Goal: Task Accomplishment & Management: Complete application form

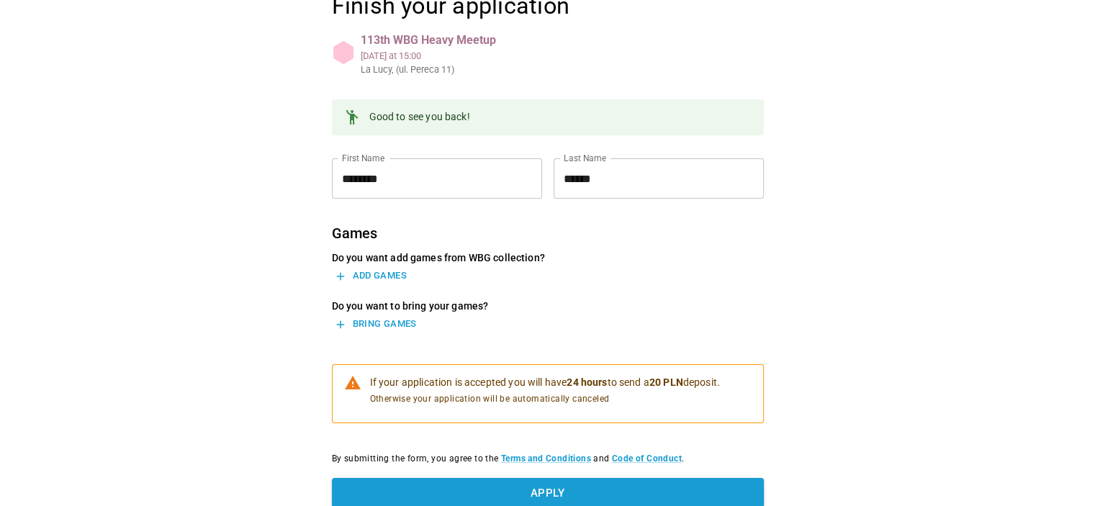
scroll to position [246, 0]
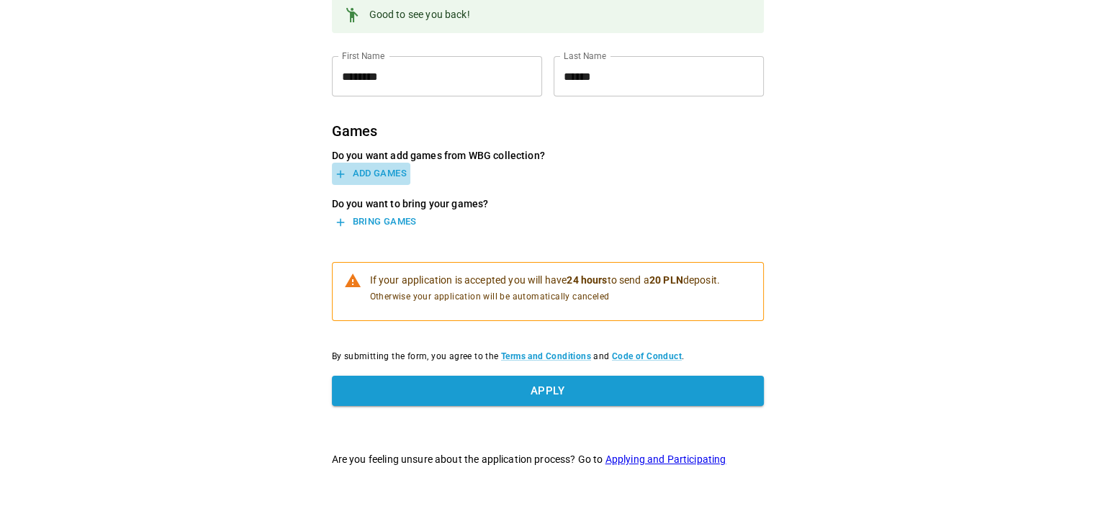
click at [383, 176] on button "Add games" at bounding box center [371, 174] width 79 height 22
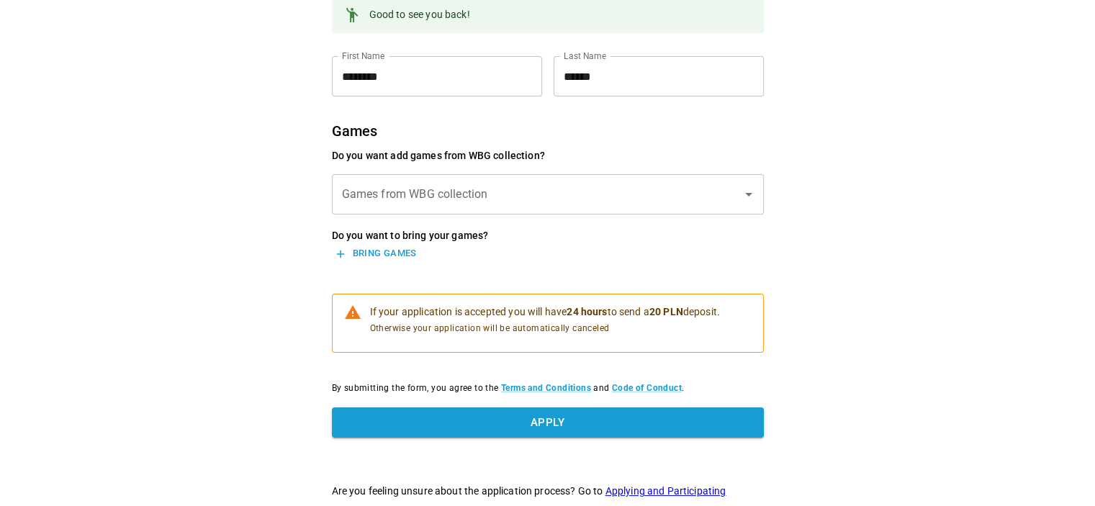
click at [517, 181] on input "Games from WBG collection" at bounding box center [538, 194] width 398 height 27
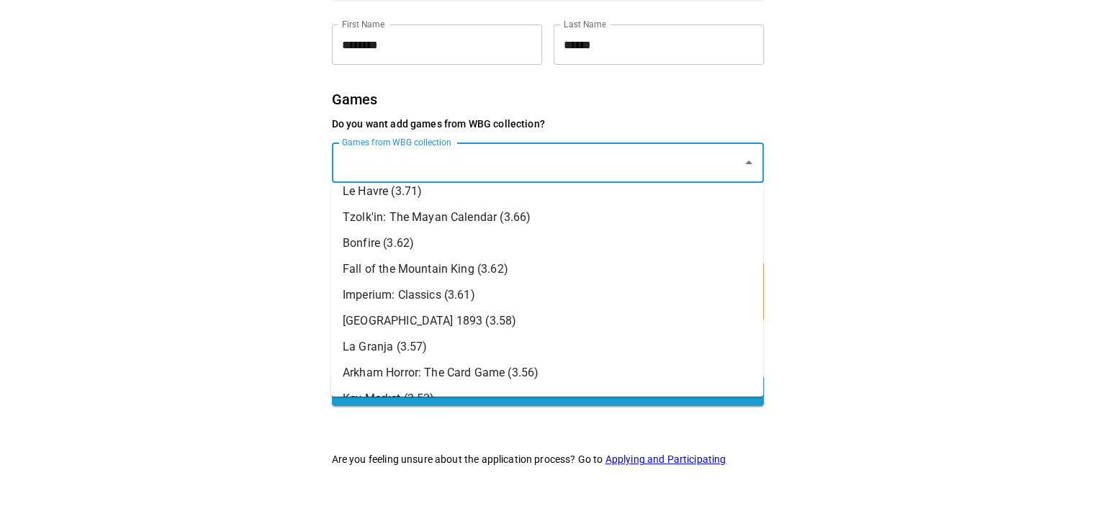
scroll to position [782, 0]
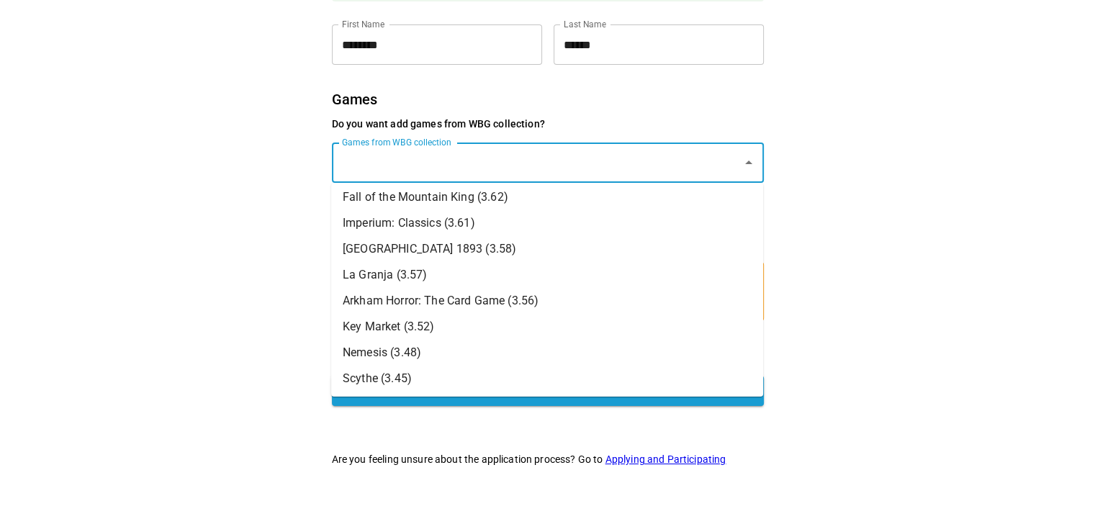
click at [255, 322] on div "Finish your application 113th WBG Heavy Meetup Sun, Sep 21 at 15:00 La Lucy, (u…" at bounding box center [548, 162] width 648 height 690
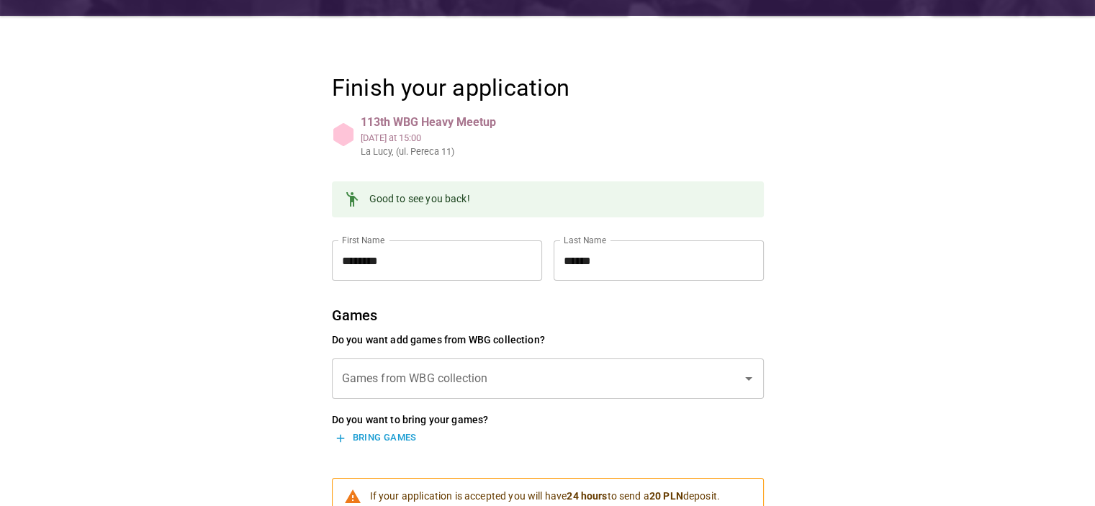
scroll to position [278, 0]
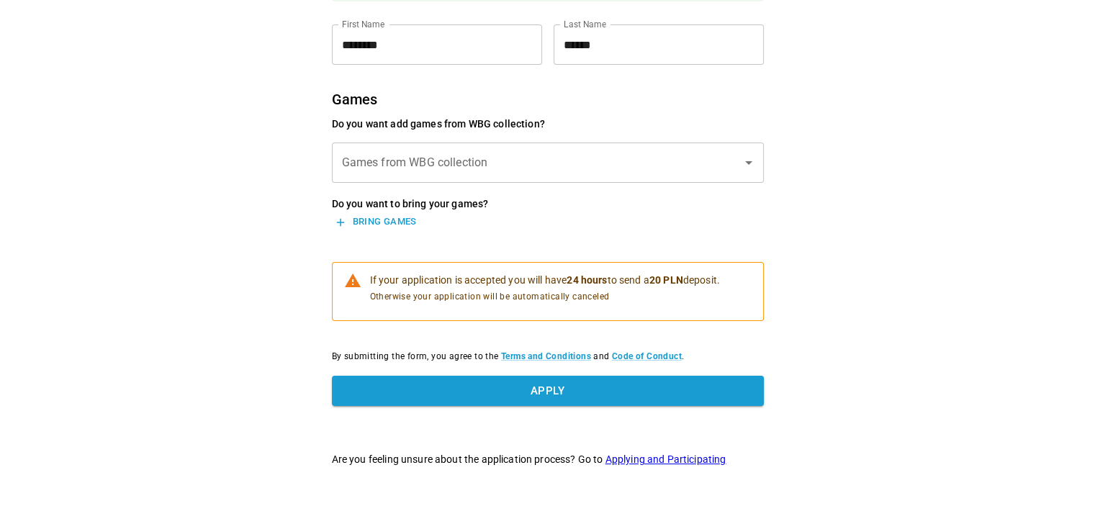
click at [634, 187] on div "Do you want add games from WBG collection? Games from WBG collection Games from…" at bounding box center [548, 175] width 432 height 117
click at [638, 172] on input "Games from WBG collection" at bounding box center [538, 162] width 398 height 27
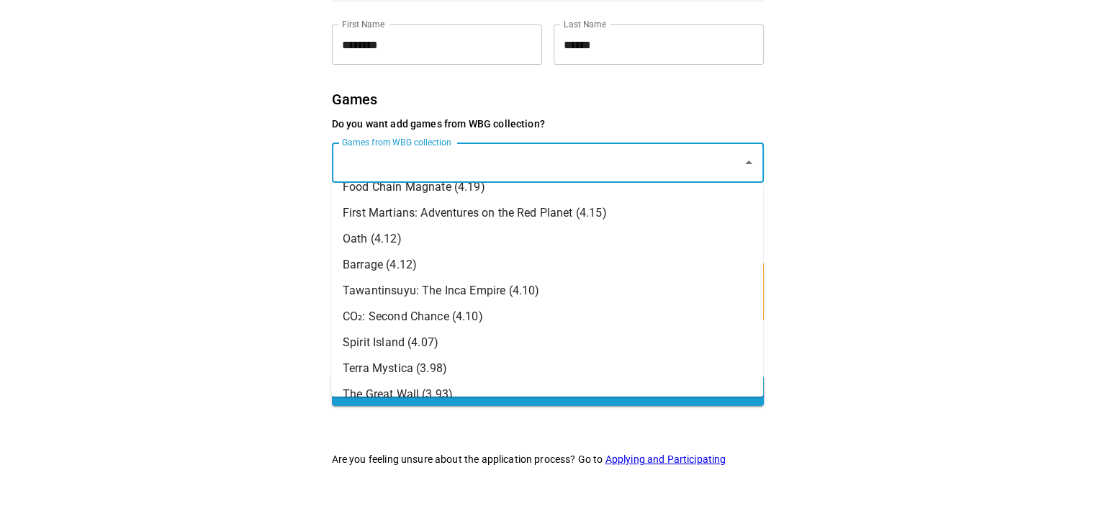
scroll to position [216, 0]
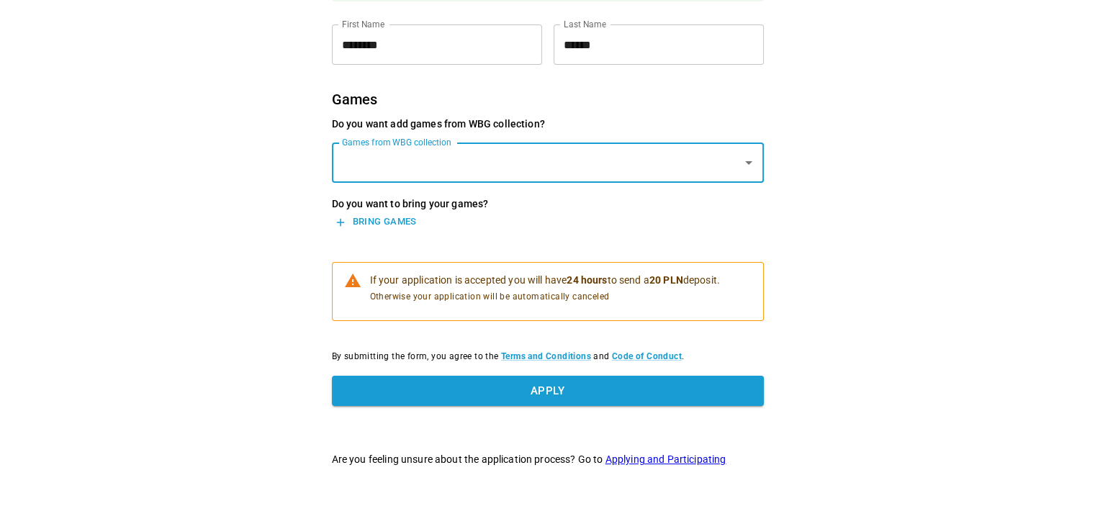
click at [583, 151] on input "Games from WBG collection" at bounding box center [538, 162] width 398 height 27
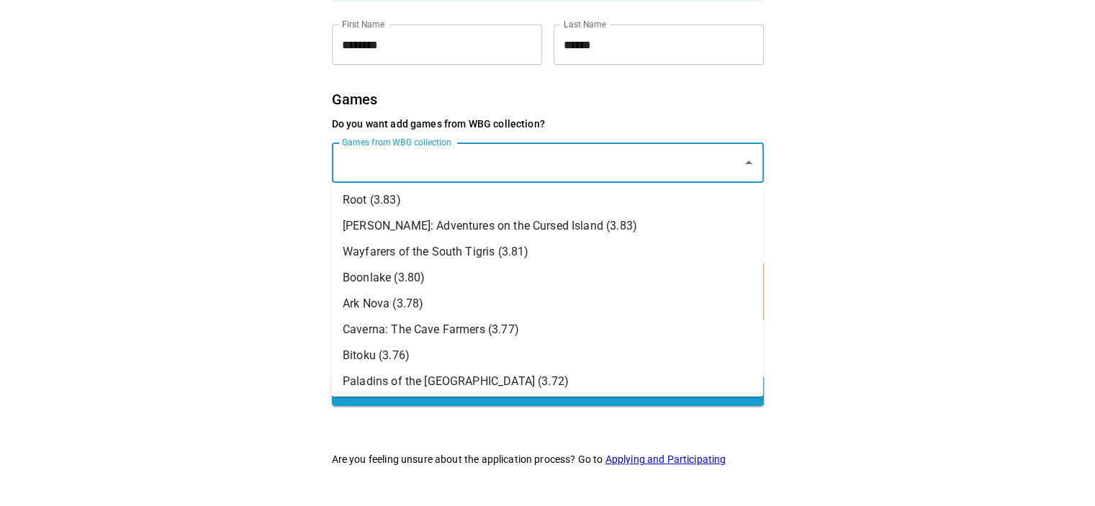
scroll to position [422, 0]
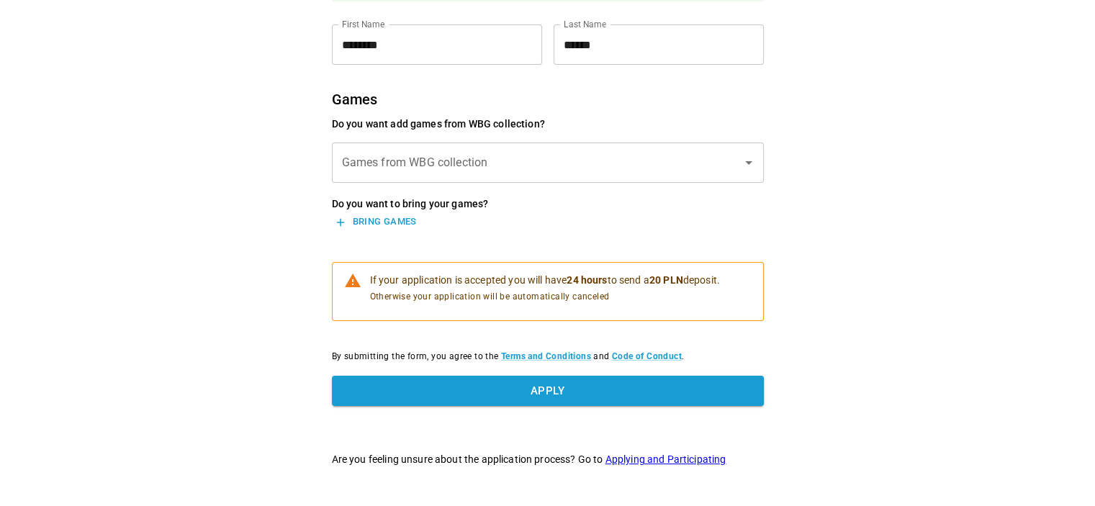
click at [971, 255] on div "Finish your application 113th WBG Heavy Meetup Sun, Sep 21 at 15:00 La Lucy, (u…" at bounding box center [547, 114] width 1095 height 785
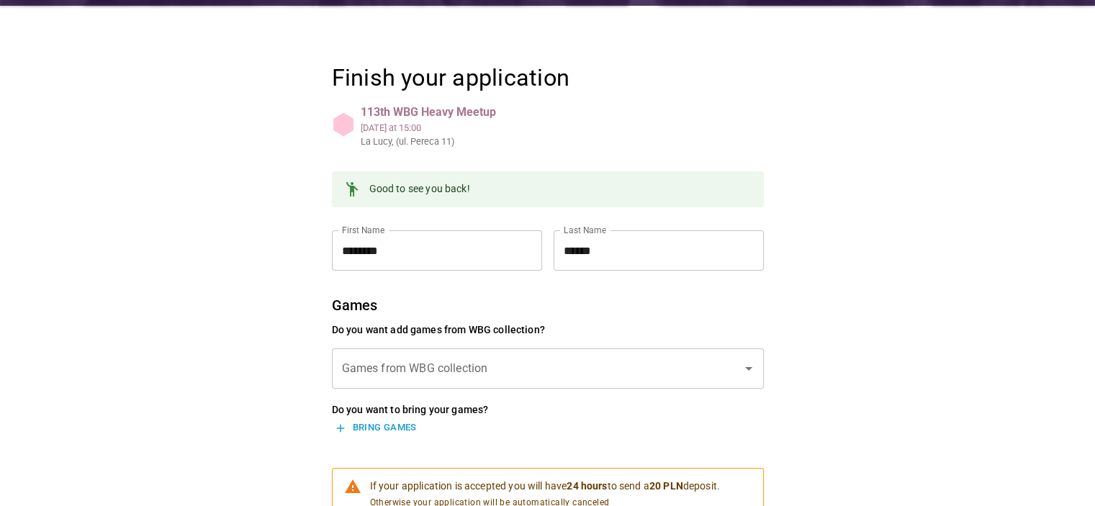
scroll to position [216, 0]
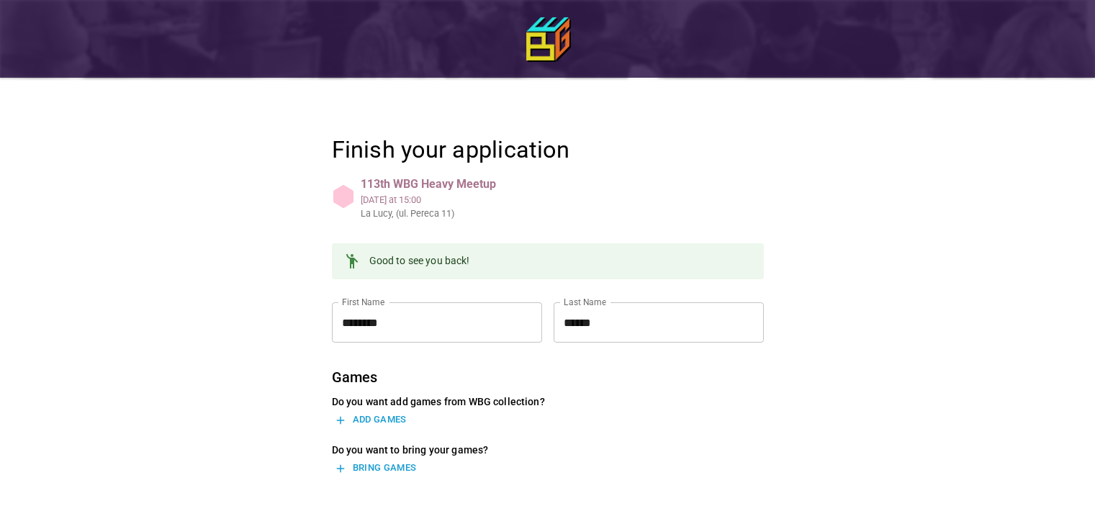
scroll to position [216, 0]
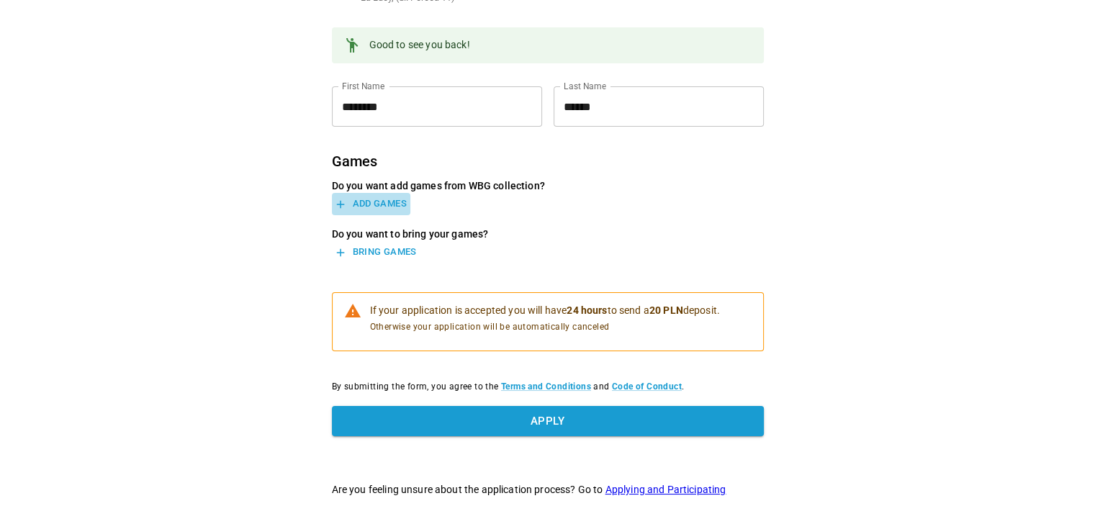
click at [395, 207] on button "Add games" at bounding box center [371, 204] width 79 height 22
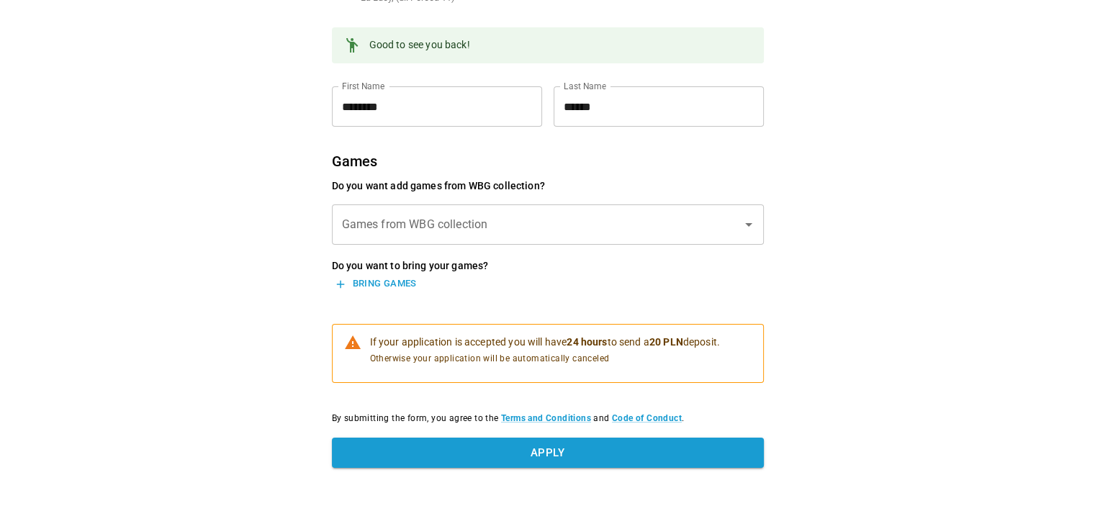
click at [515, 207] on div "Games from WBG collection" at bounding box center [548, 225] width 432 height 40
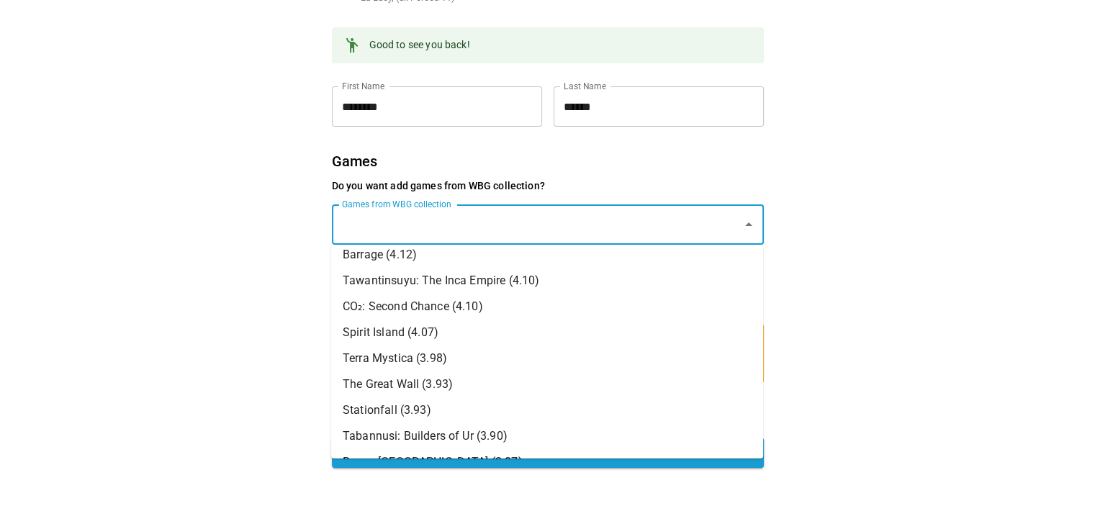
scroll to position [288, 0]
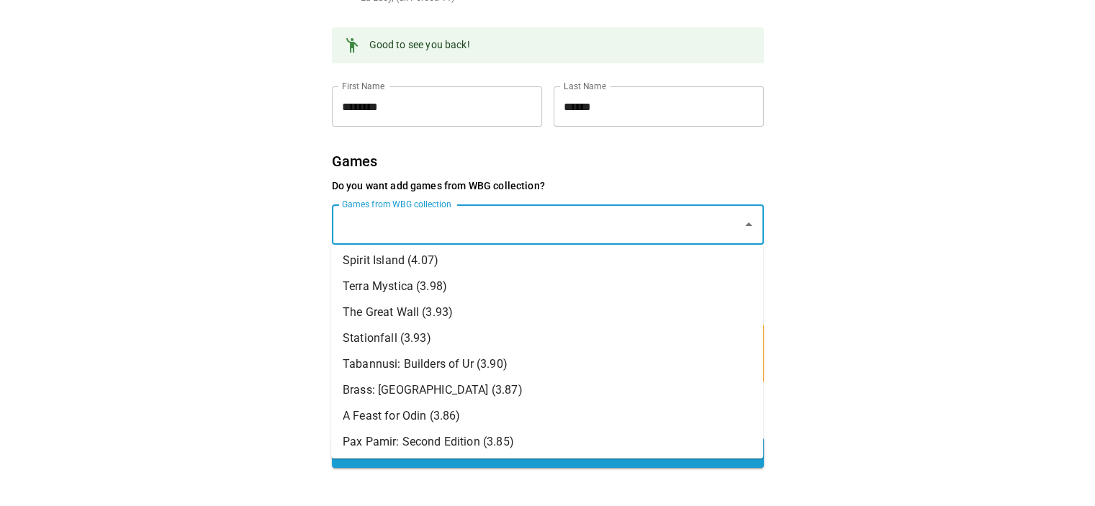
click at [544, 302] on li "The Great Wall (3.93)" at bounding box center [547, 313] width 432 height 26
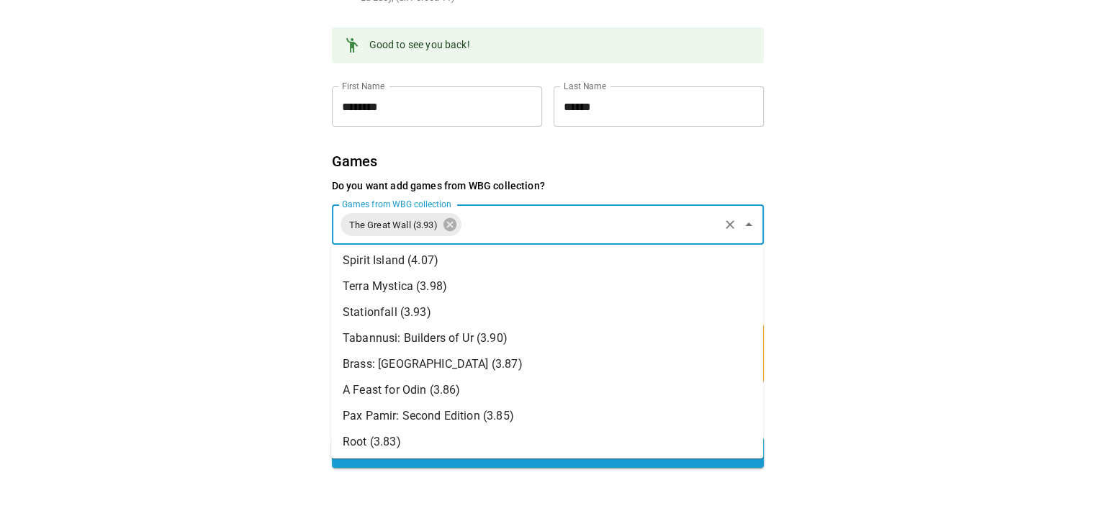
click at [456, 364] on li "Brass: [GEOGRAPHIC_DATA] (3.87)" at bounding box center [547, 364] width 432 height 26
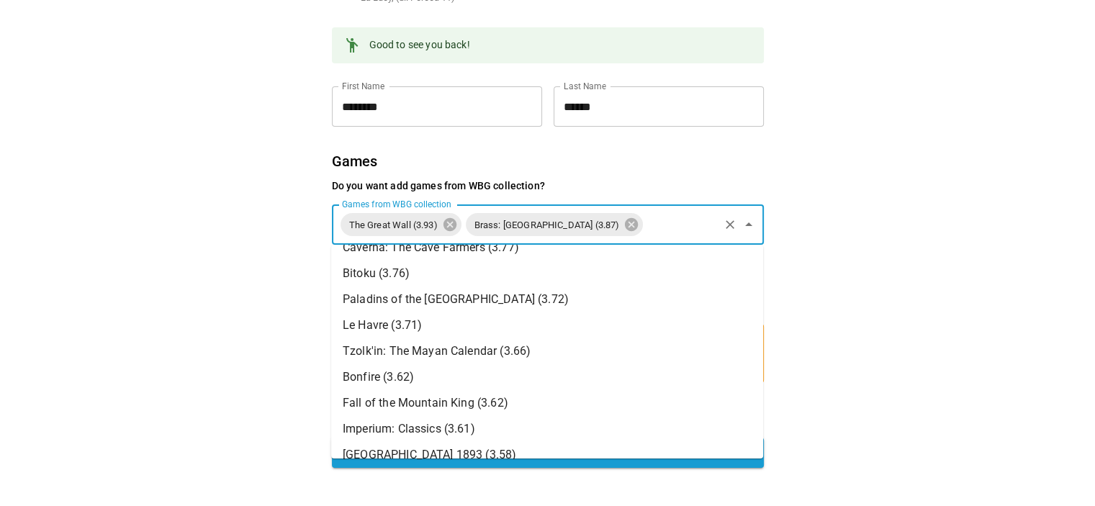
scroll to position [730, 0]
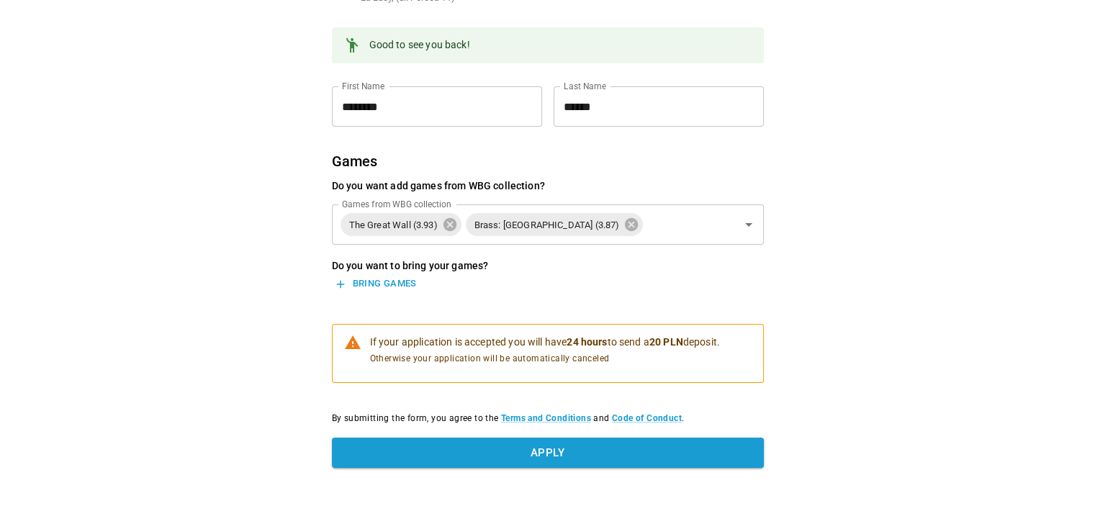
drag, startPoint x: 537, startPoint y: 368, endPoint x: 267, endPoint y: 383, distance: 269.8
click at [267, 383] on div "Finish your application 113th WBG Heavy Meetup Sun, Sep 21 at 15:00 La Lucy, (u…" at bounding box center [548, 224] width 648 height 690
click at [704, 235] on input "Games from WBG collection" at bounding box center [680, 224] width 71 height 27
click at [892, 323] on div "Finish your application 113th WBG Heavy Meetup Sun, Sep 21 at 15:00 La Lucy, (u…" at bounding box center [547, 176] width 1095 height 785
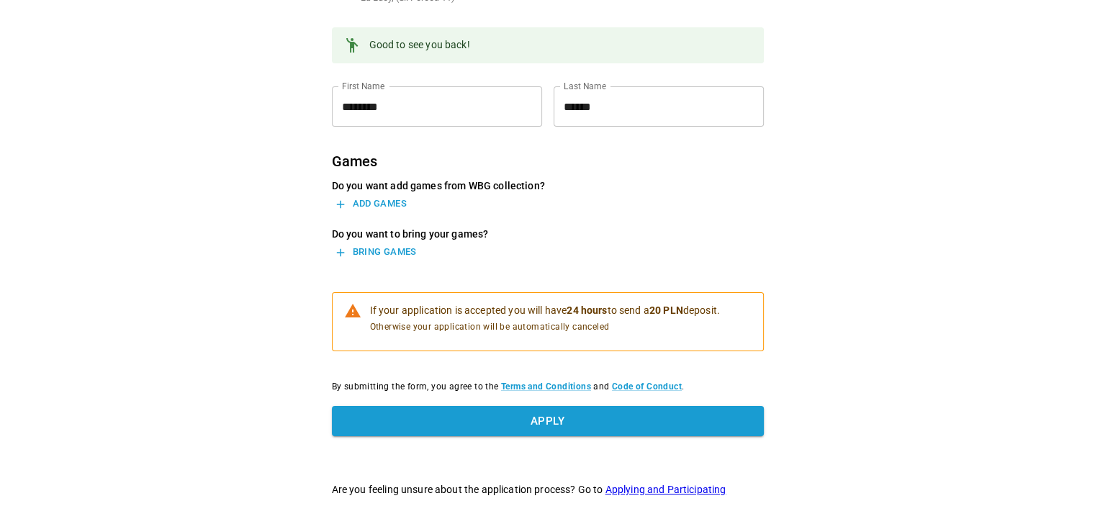
scroll to position [246, 0]
